Goal: Find specific page/section: Find specific page/section

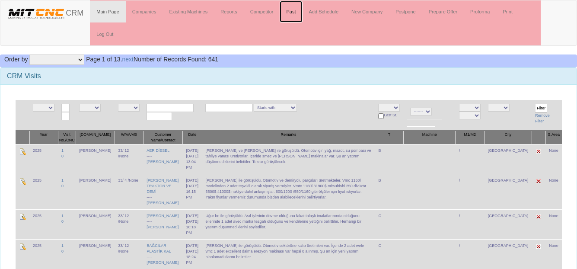
click at [290, 13] on link "Past" at bounding box center [291, 12] width 22 height 22
click at [162, 108] on input "text" at bounding box center [170, 108] width 47 height 8
drag, startPoint x: 0, startPoint y: 0, endPoint x: 162, endPoint y: 108, distance: 194.8
click at [162, 108] on input "text" at bounding box center [170, 108] width 47 height 8
drag, startPoint x: 157, startPoint y: 108, endPoint x: 134, endPoint y: 106, distance: 23.4
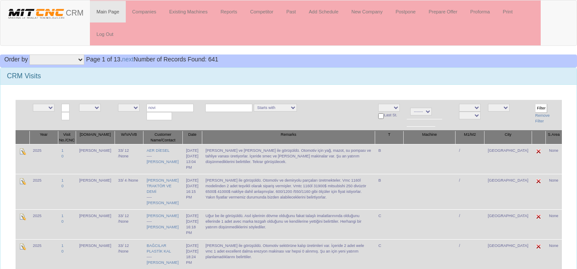
click at [134, 106] on tr "NE E 2024 2025 NE E admin fazıl ibrahim salih ogulcan hasan murat NE E 0 1 2 4 …" at bounding box center [289, 115] width 546 height 31
type input "novi"
click at [333, 14] on link "Add Schedule" at bounding box center [324, 12] width 43 height 22
click at [167, 109] on input "text" at bounding box center [170, 108] width 47 height 8
type input "atalay"
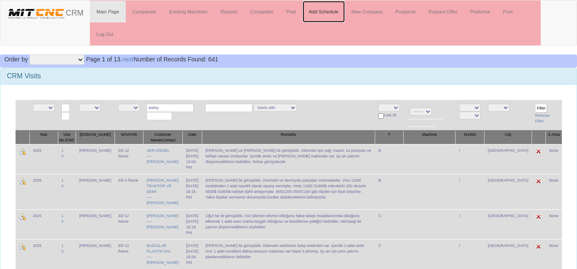
click at [332, 13] on link "Add Schedule" at bounding box center [324, 12] width 43 height 22
click at [178, 108] on input "text" at bounding box center [170, 108] width 47 height 8
click at [148, 122] on link "MODAK MAKİNA DİŞLİ S" at bounding box center [175, 121] width 71 height 10
type input "MODAK MAKİNA DİŞLİ S"
click at [538, 108] on input "Filter" at bounding box center [541, 108] width 12 height 9
